Goal: Transaction & Acquisition: Purchase product/service

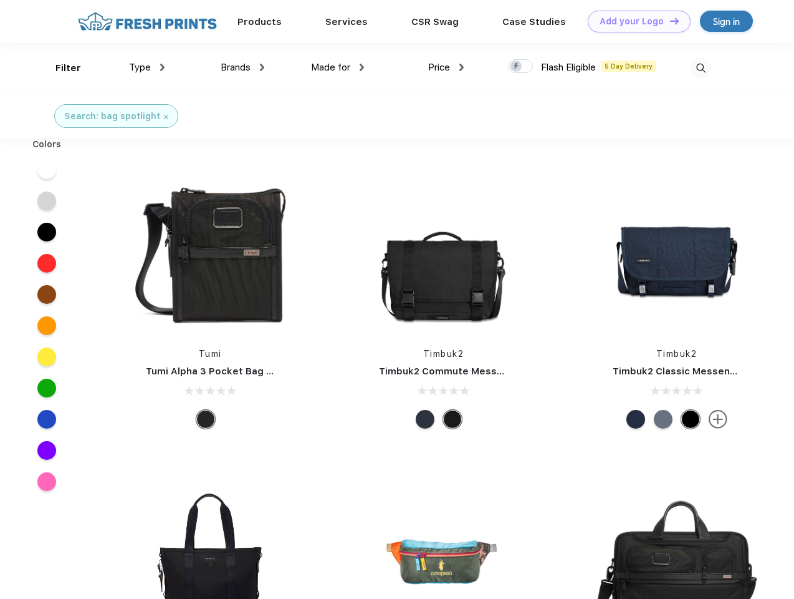
click at [635, 21] on link "Add your Logo Design Tool" at bounding box center [639, 22] width 103 height 22
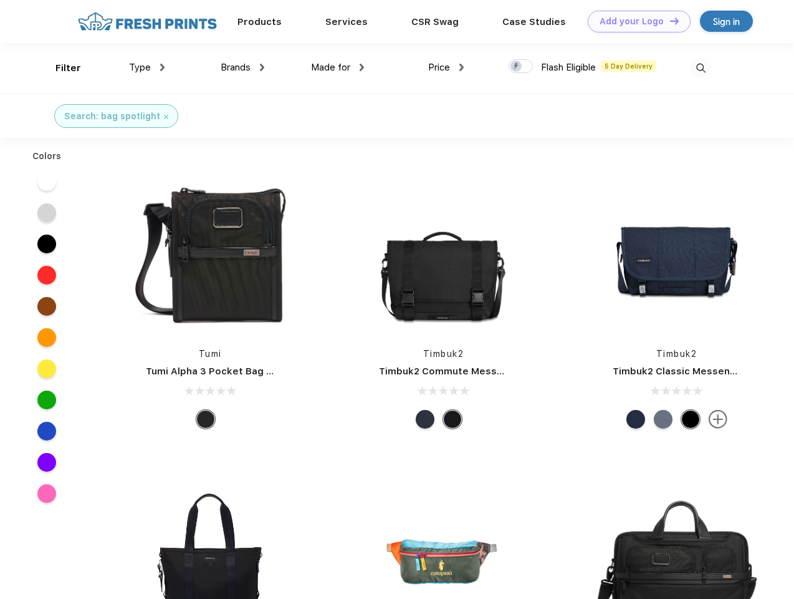
click at [0, 0] on div "Design Tool" at bounding box center [0, 0] width 0 height 0
click at [669, 21] on link "Add your Logo Design Tool" at bounding box center [639, 22] width 103 height 22
click at [60, 68] on div "Filter" at bounding box center [68, 68] width 26 height 14
click at [147, 67] on span "Type" at bounding box center [140, 67] width 22 height 11
click at [243, 67] on span "Brands" at bounding box center [236, 67] width 30 height 11
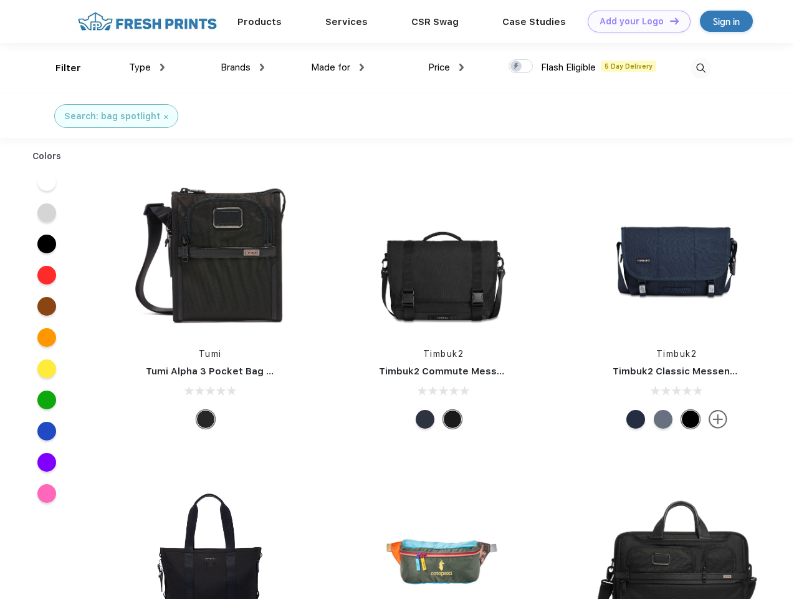
click at [338, 67] on span "Made for" at bounding box center [330, 67] width 39 height 11
click at [446, 67] on span "Price" at bounding box center [439, 67] width 22 height 11
click at [521, 67] on div at bounding box center [521, 66] width 24 height 14
click at [517, 67] on input "checkbox" at bounding box center [513, 63] width 8 height 8
click at [701, 68] on img at bounding box center [701, 68] width 21 height 21
